Goal: Transaction & Acquisition: Purchase product/service

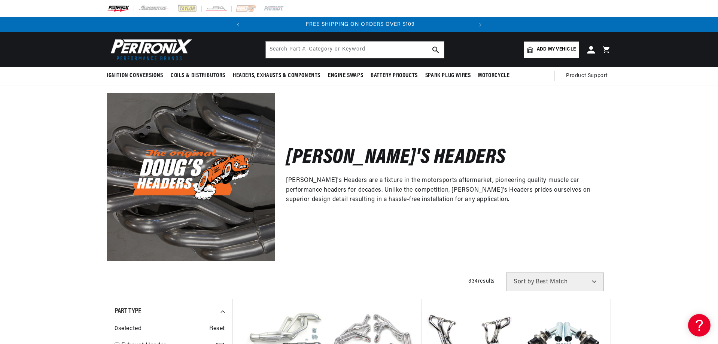
scroll to position [0, 227]
click at [311, 49] on input "text" at bounding box center [355, 50] width 178 height 16
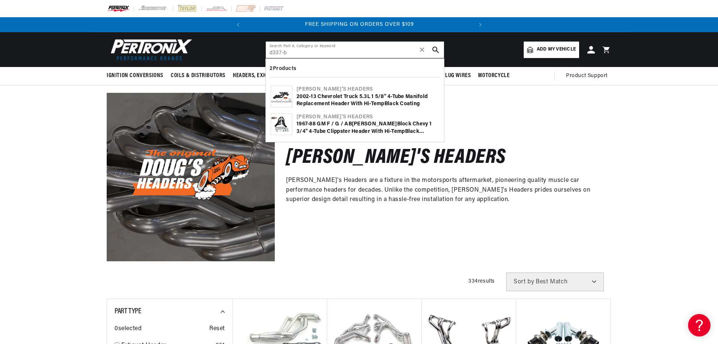
type input "d337-b"
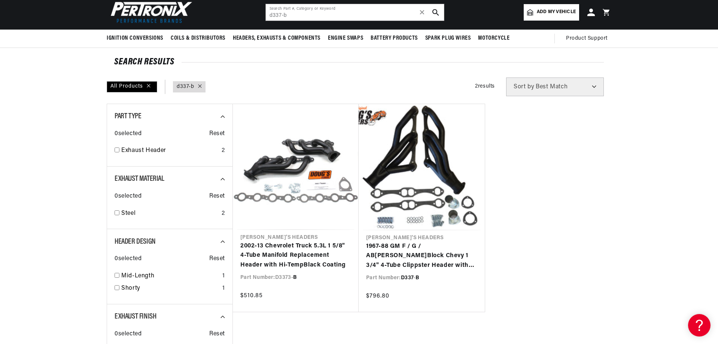
scroll to position [0, 185]
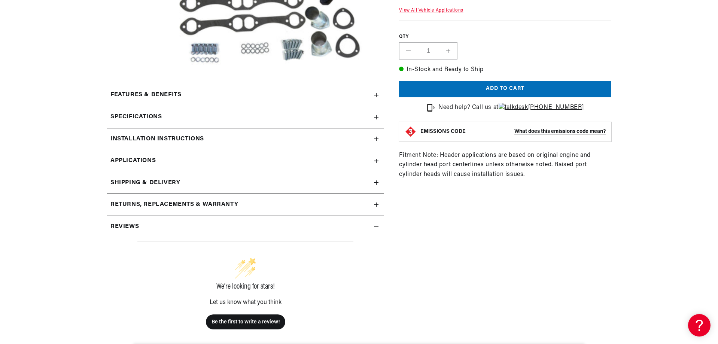
click at [376, 115] on icon at bounding box center [376, 117] width 4 height 4
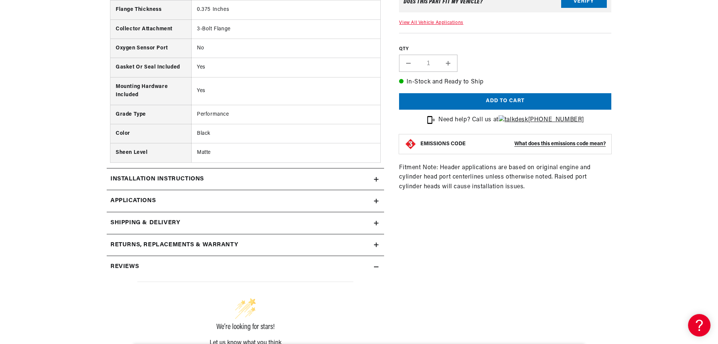
click at [376, 179] on icon at bounding box center [376, 179] width 4 height 0
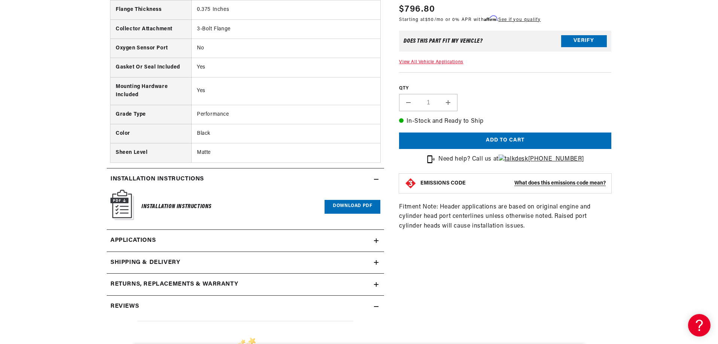
click at [376, 179] on icon at bounding box center [376, 179] width 4 height 0
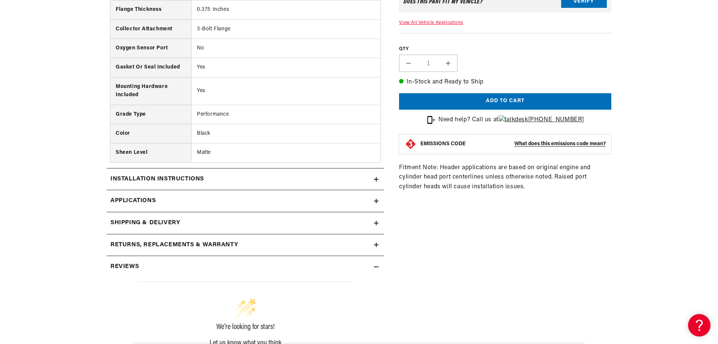
click at [376, 200] on icon at bounding box center [376, 201] width 4 height 4
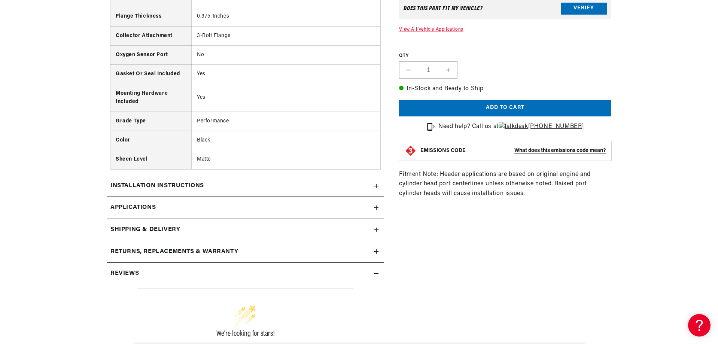
scroll to position [0, 227]
